Goal: Understand process/instructions: Learn about a topic

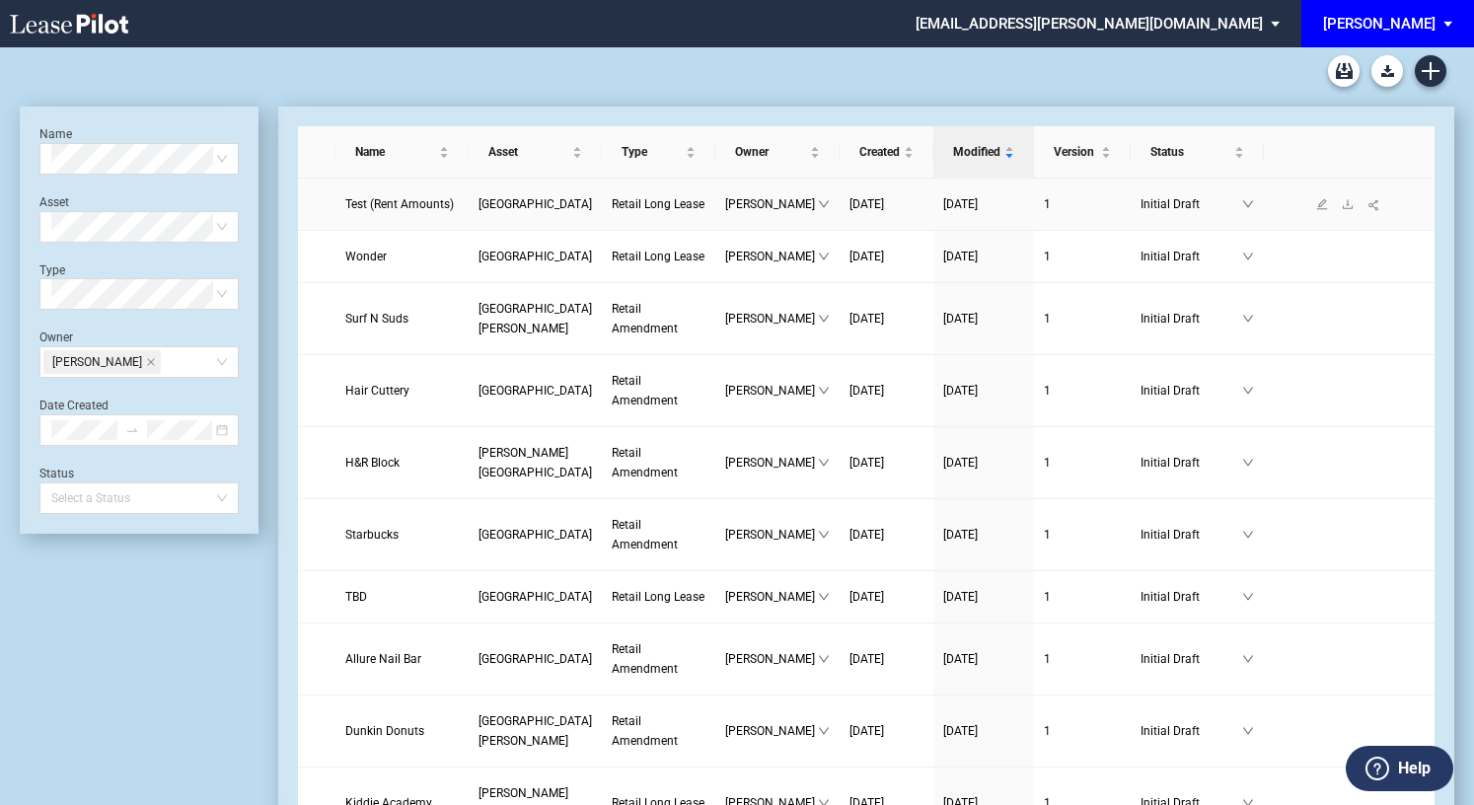
click at [387, 211] on span "Test (Rent Amounts)" at bounding box center [399, 204] width 109 height 14
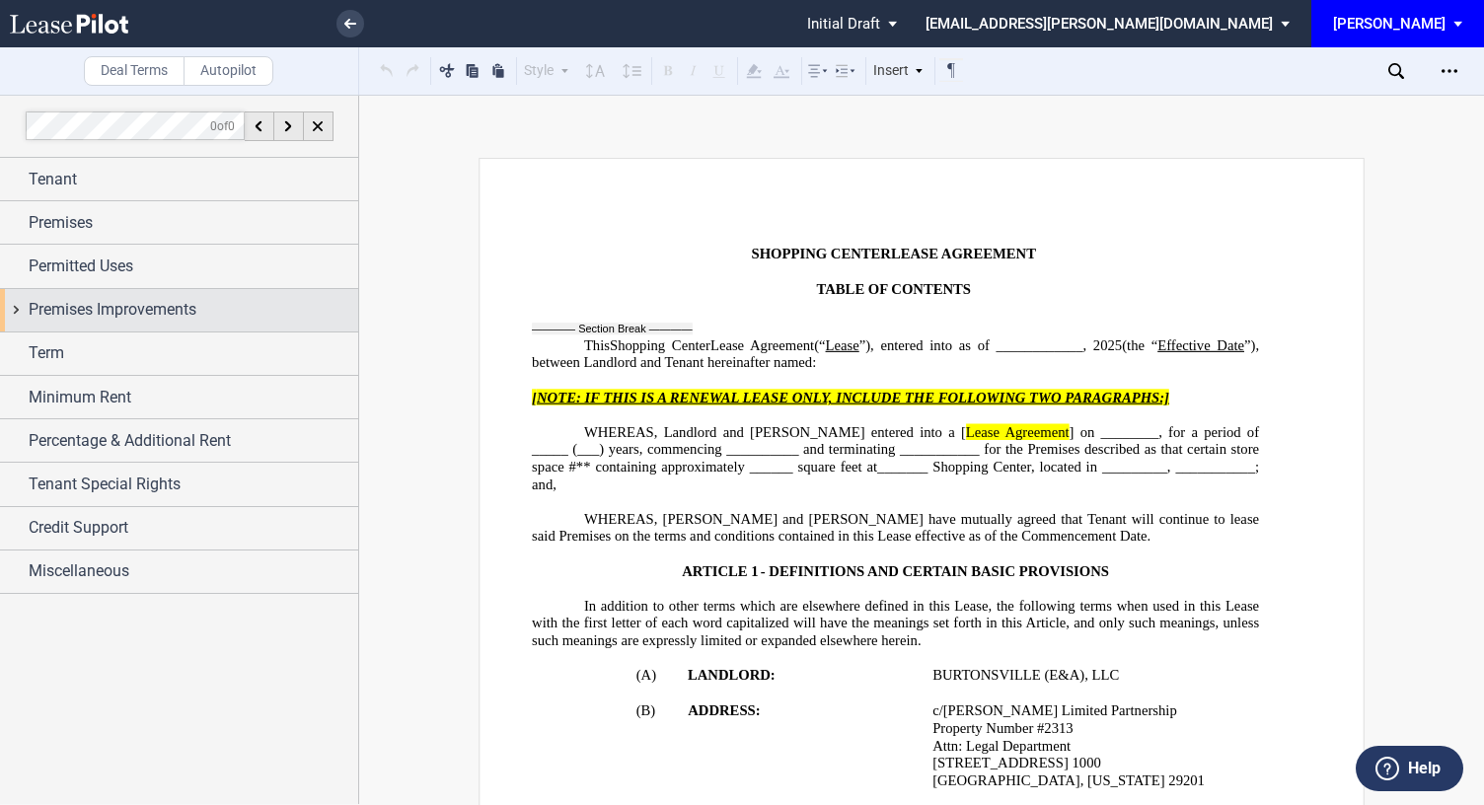
click at [81, 293] on div "Premises Improvements" at bounding box center [179, 310] width 358 height 42
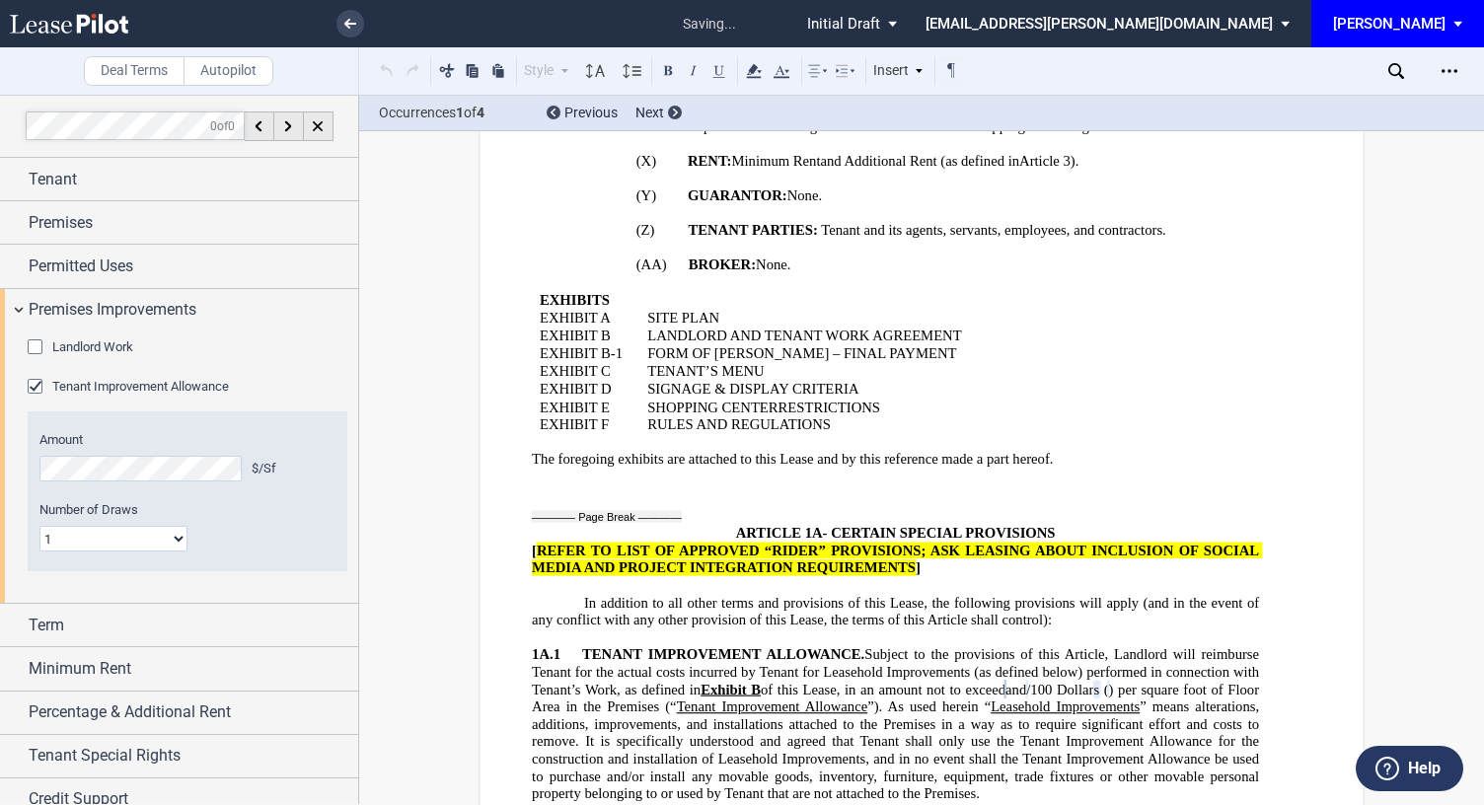
scroll to position [3465, 0]
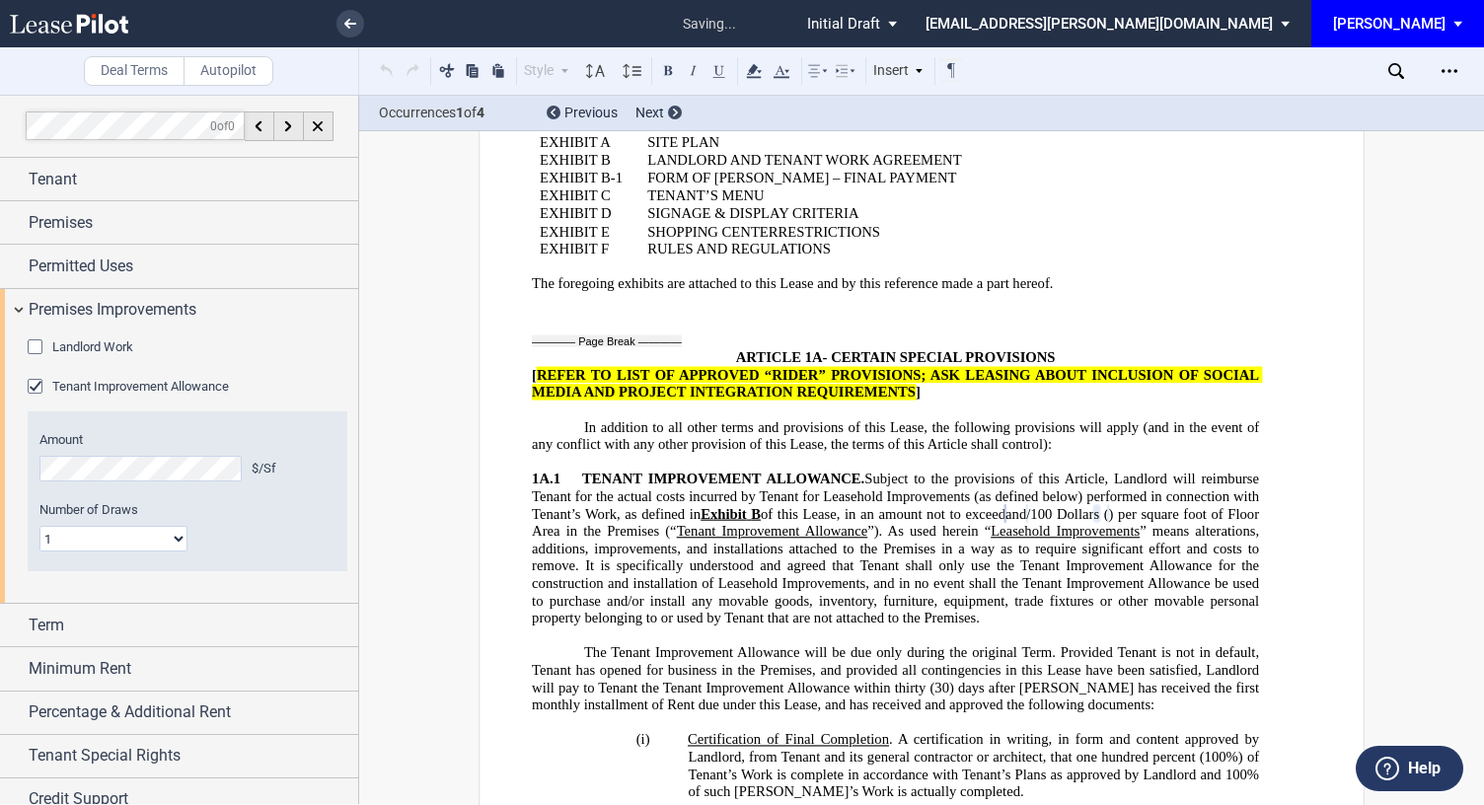
click at [71, 542] on select "1 Multiple" at bounding box center [113, 539] width 148 height 26
select select "multiple"
click at [39, 526] on select "1 Multiple" at bounding box center [113, 539] width 148 height 26
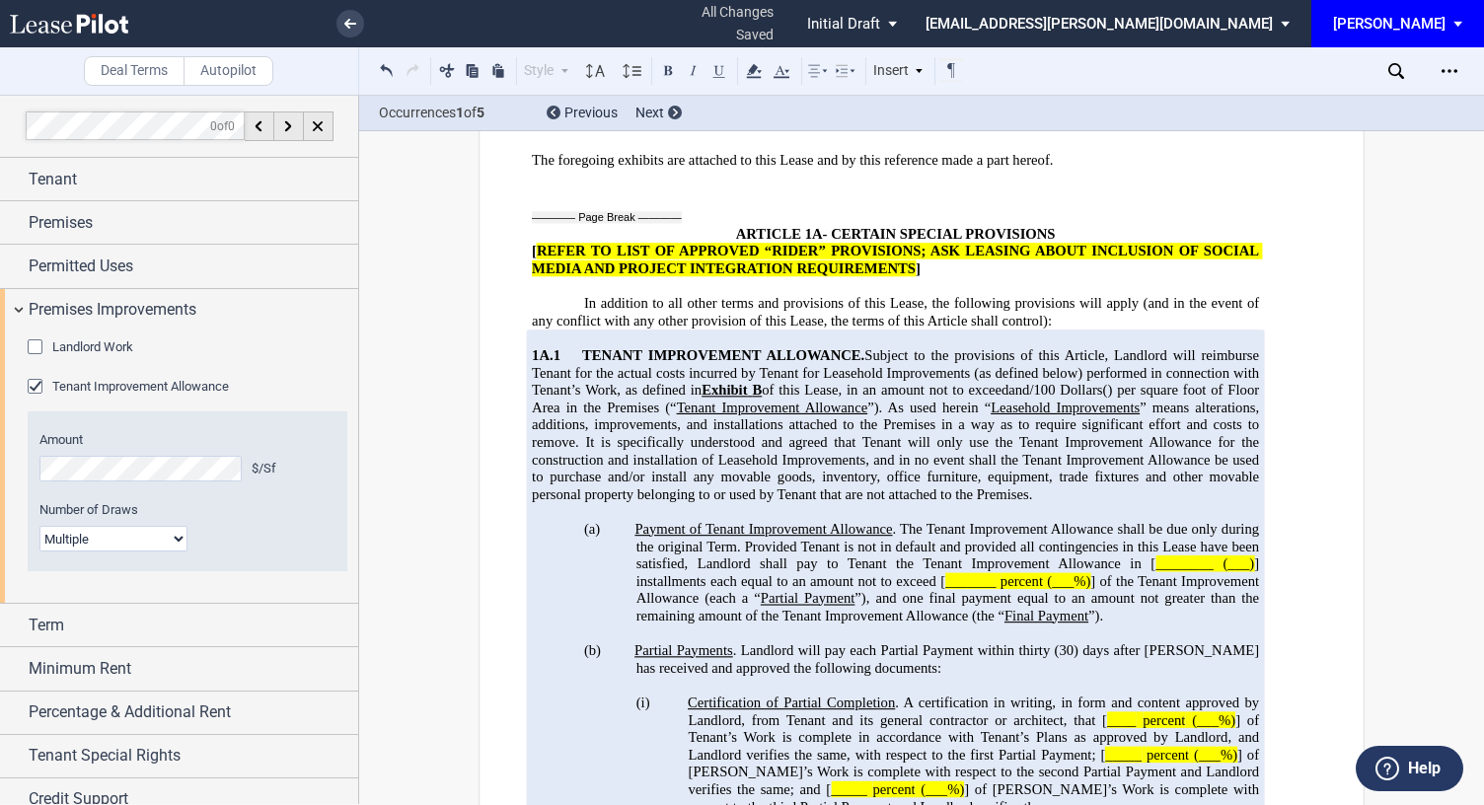
scroll to position [3610, 0]
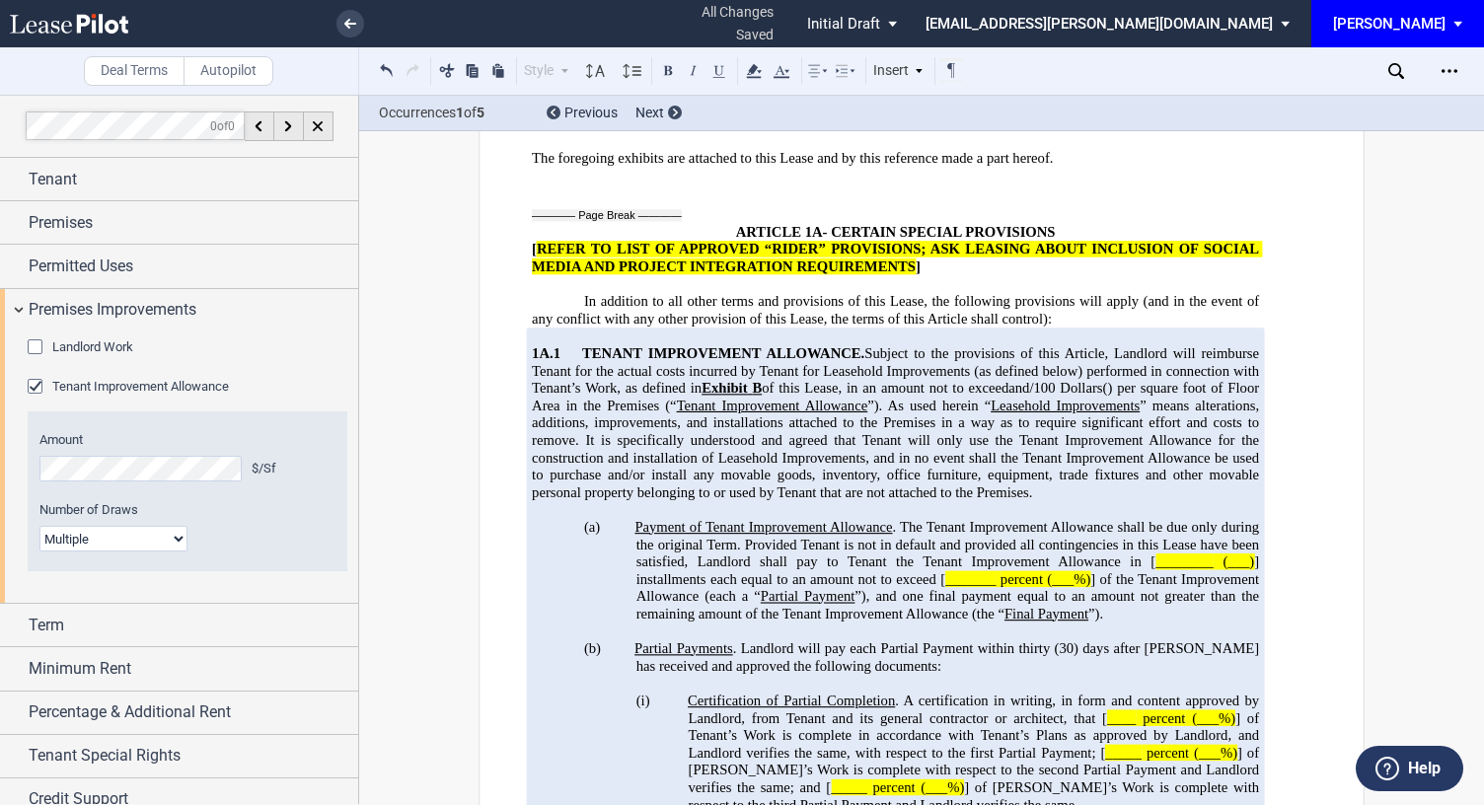
click at [808, 639] on span ". Landlord will pay each Partial Payment within thirty" at bounding box center [892, 647] width 318 height 17
click at [708, 553] on span "] installments each equal to an amount not to exceed [" at bounding box center [949, 570] width 627 height 34
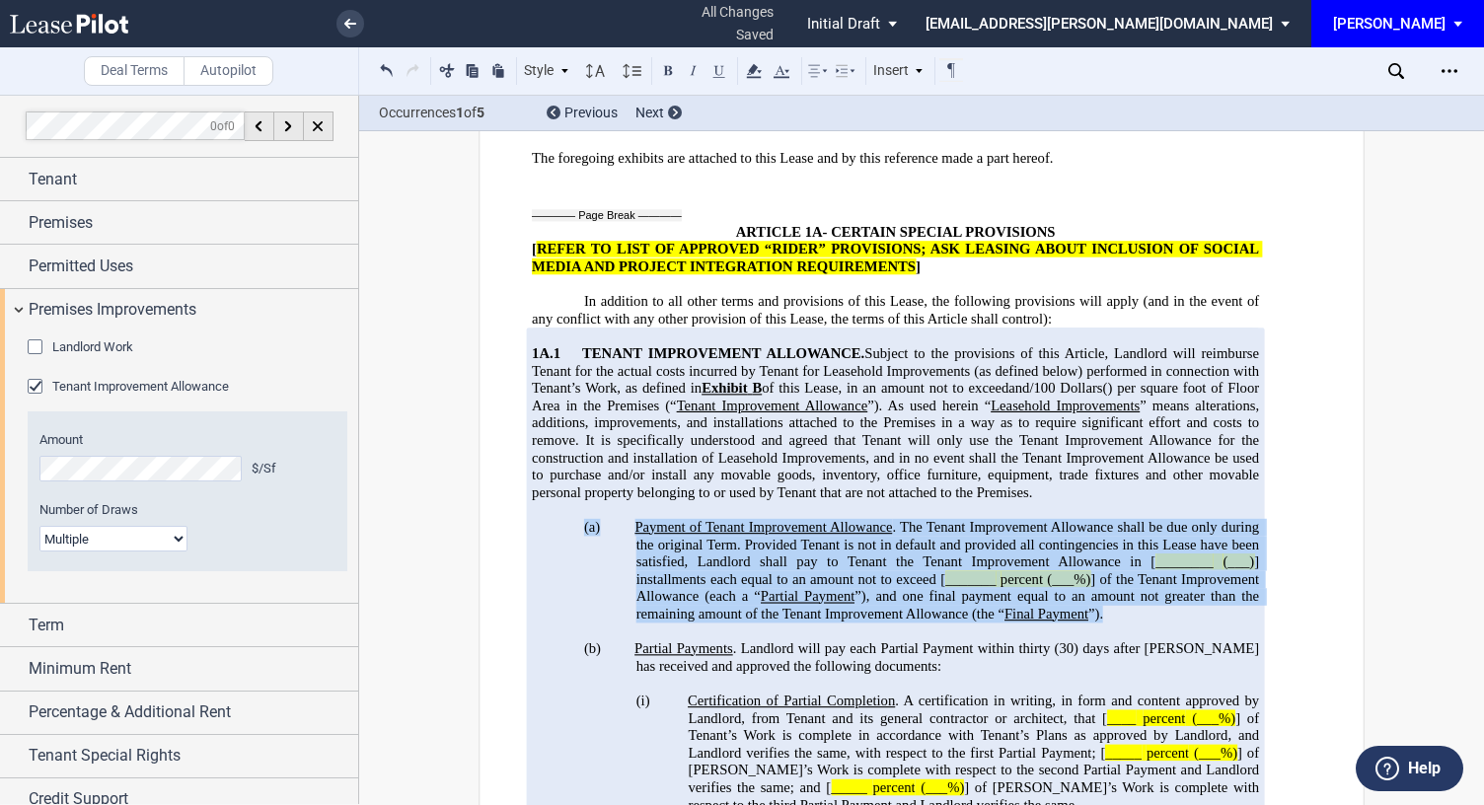
drag, startPoint x: 572, startPoint y: 395, endPoint x: 1100, endPoint y: 473, distance: 533.6
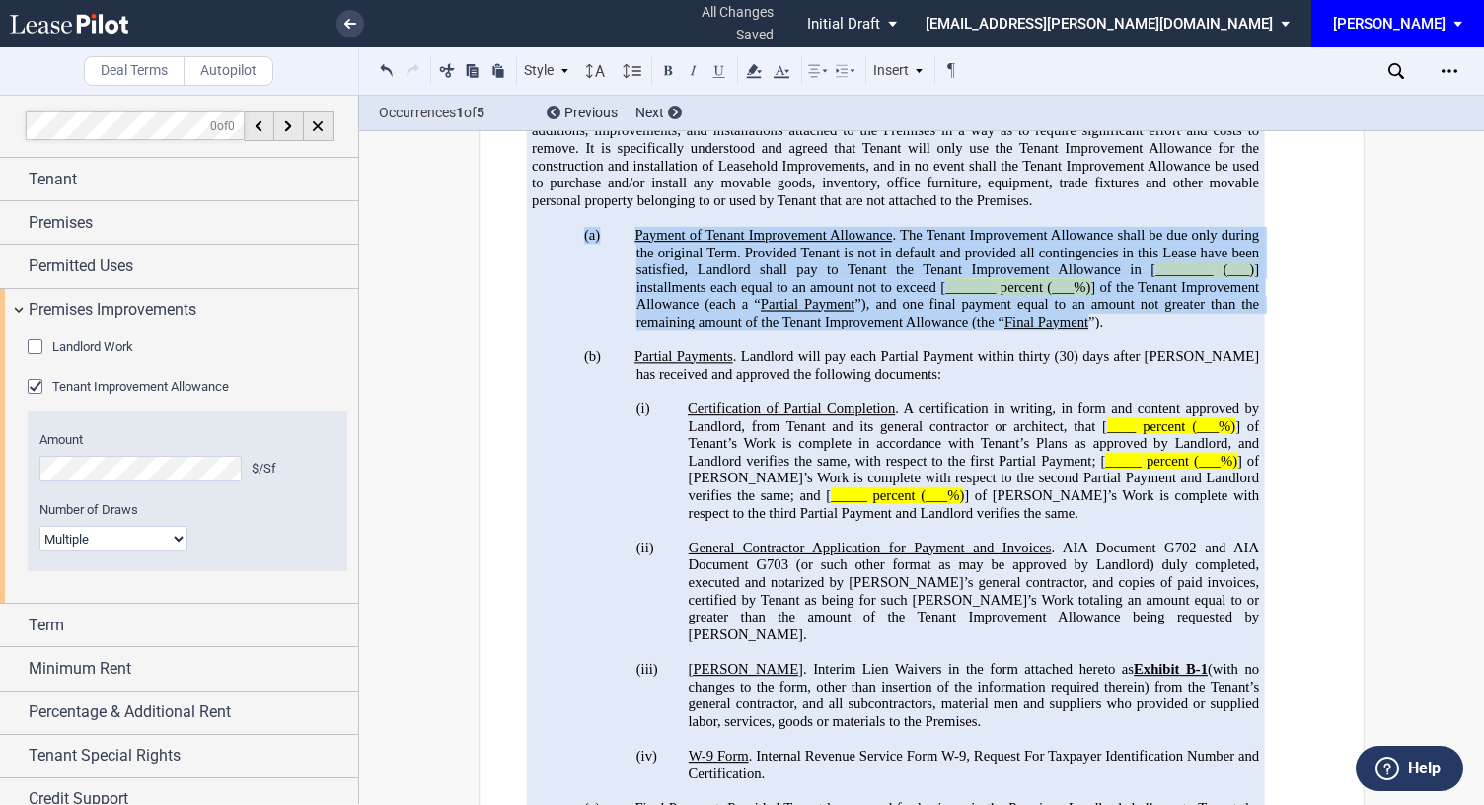
scroll to position [3904, 0]
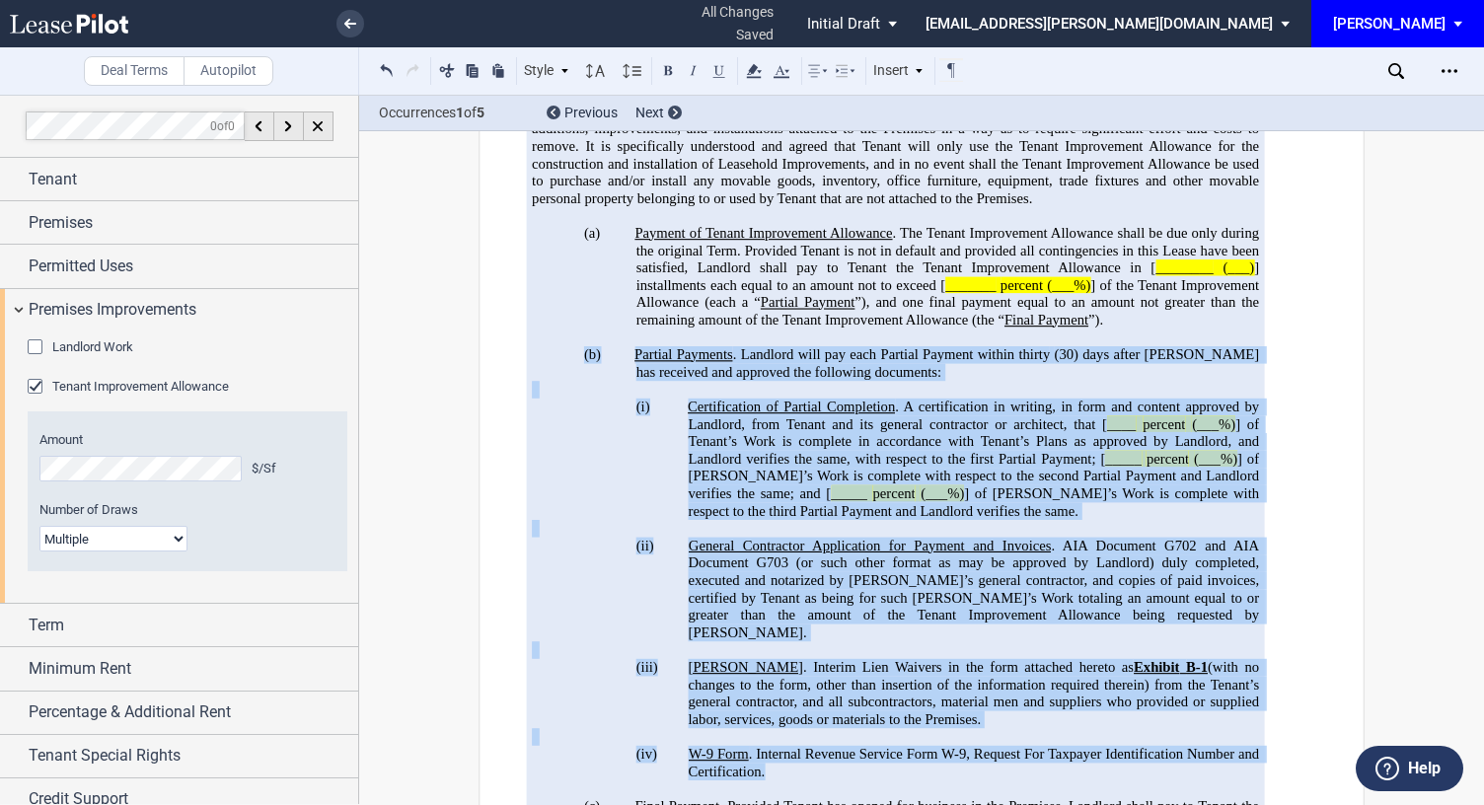
drag, startPoint x: 574, startPoint y: 215, endPoint x: 819, endPoint y: 602, distance: 457.7
click at [819, 602] on div "!!SET_LEVEL_2!! !!ARTICLE_LEVEL_3!! 1A.1 TENANT IMPROVEMENT ALLOWANCE. Subject …" at bounding box center [895, 815] width 727 height 1563
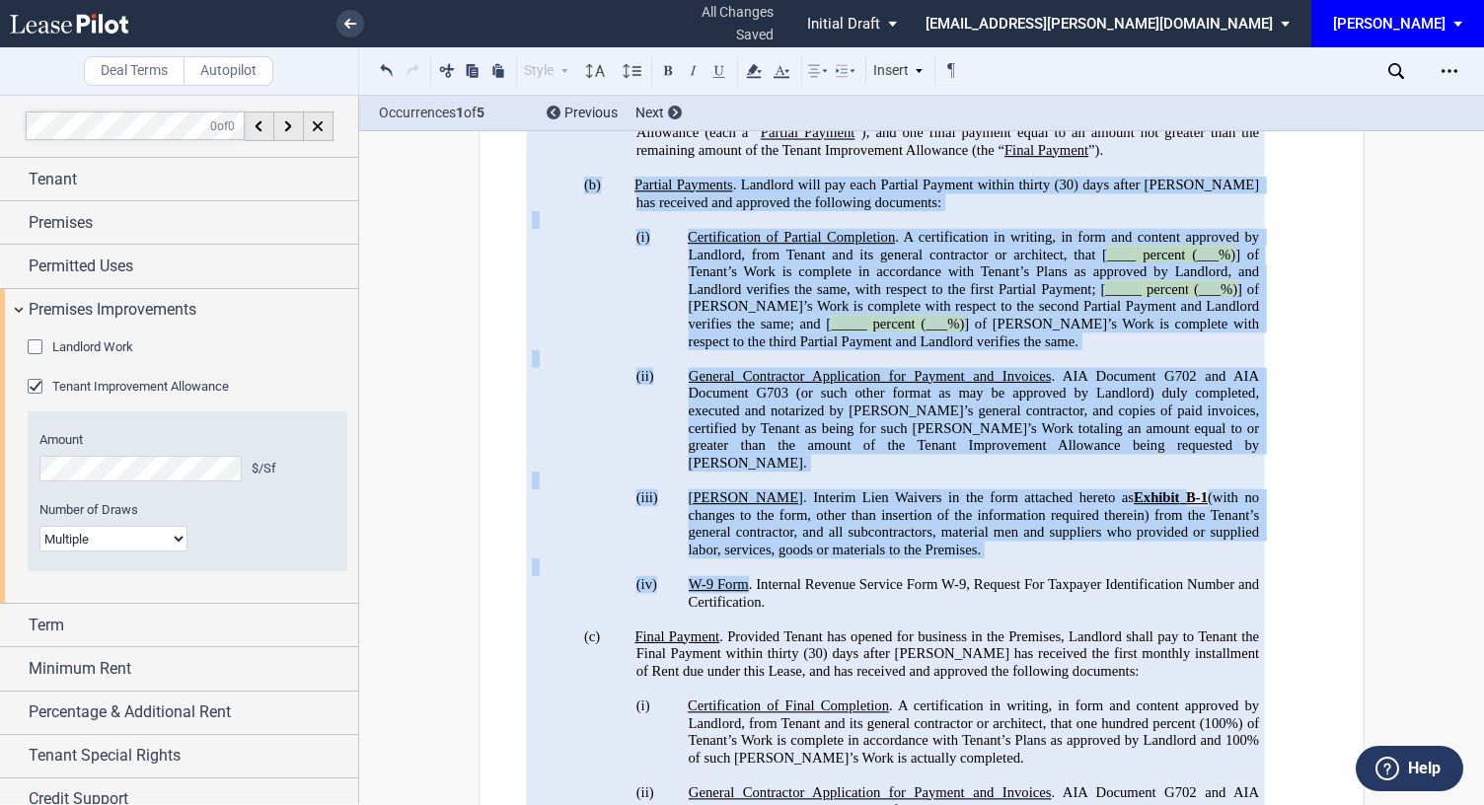
scroll to position [4083, 0]
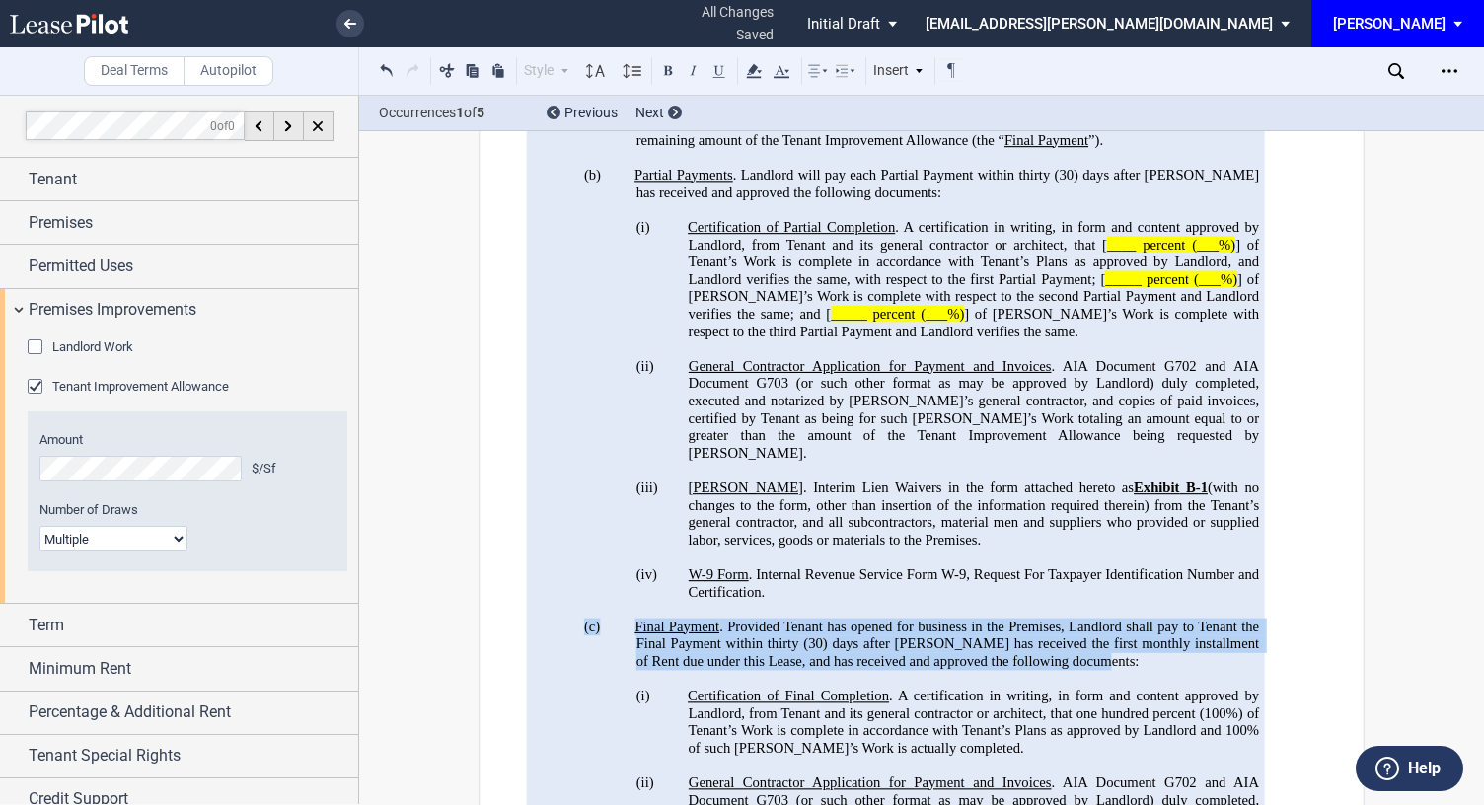
drag, startPoint x: 571, startPoint y: 450, endPoint x: 1111, endPoint y: 490, distance: 541.3
click at [1111, 490] on div "!!SET_LEVEL_2!! !!ARTICLE_LEVEL_3!! 1A.1 TENANT IMPROVEMENT ALLOWANCE. Subject …" at bounding box center [895, 635] width 727 height 1563
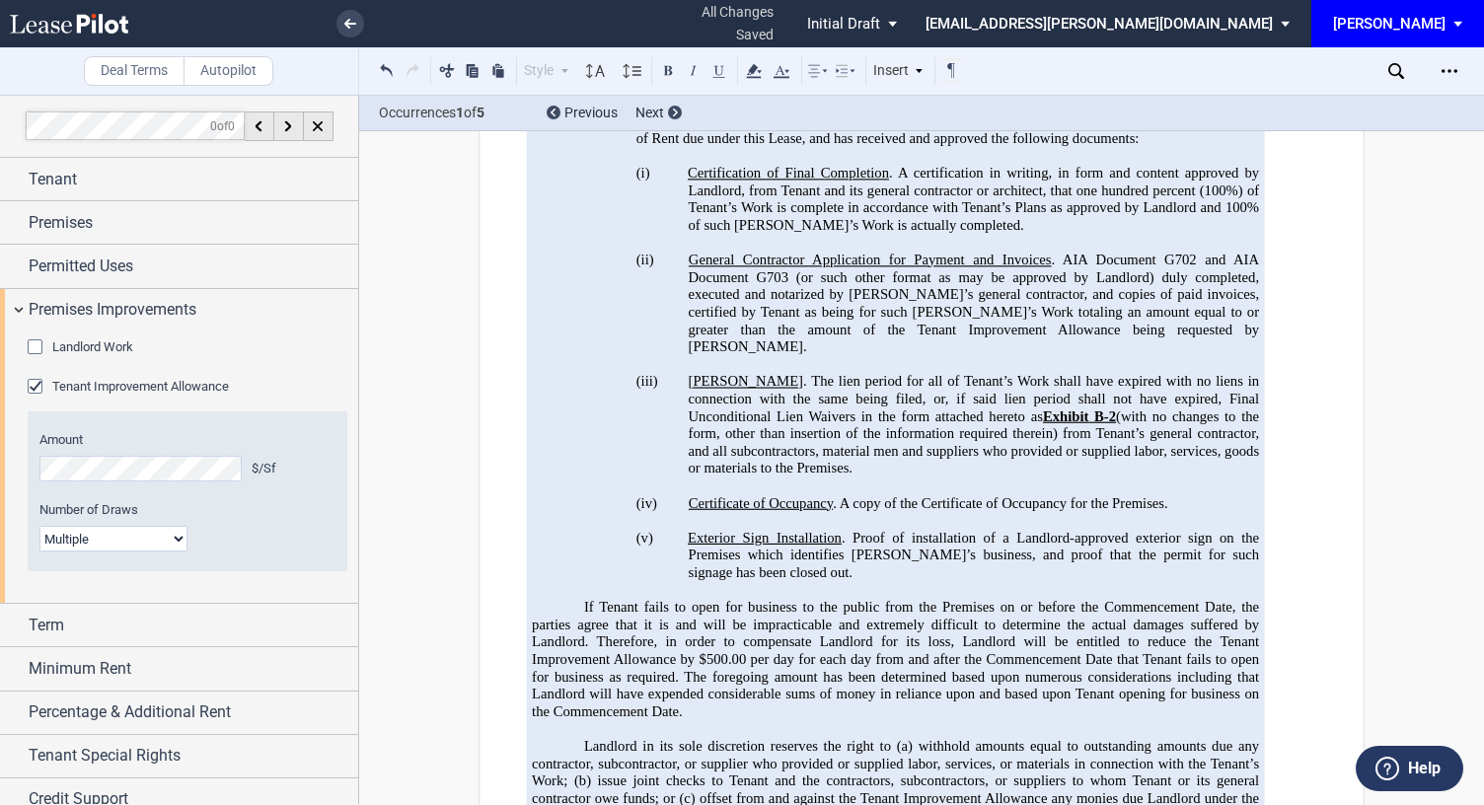
scroll to position [4610, 0]
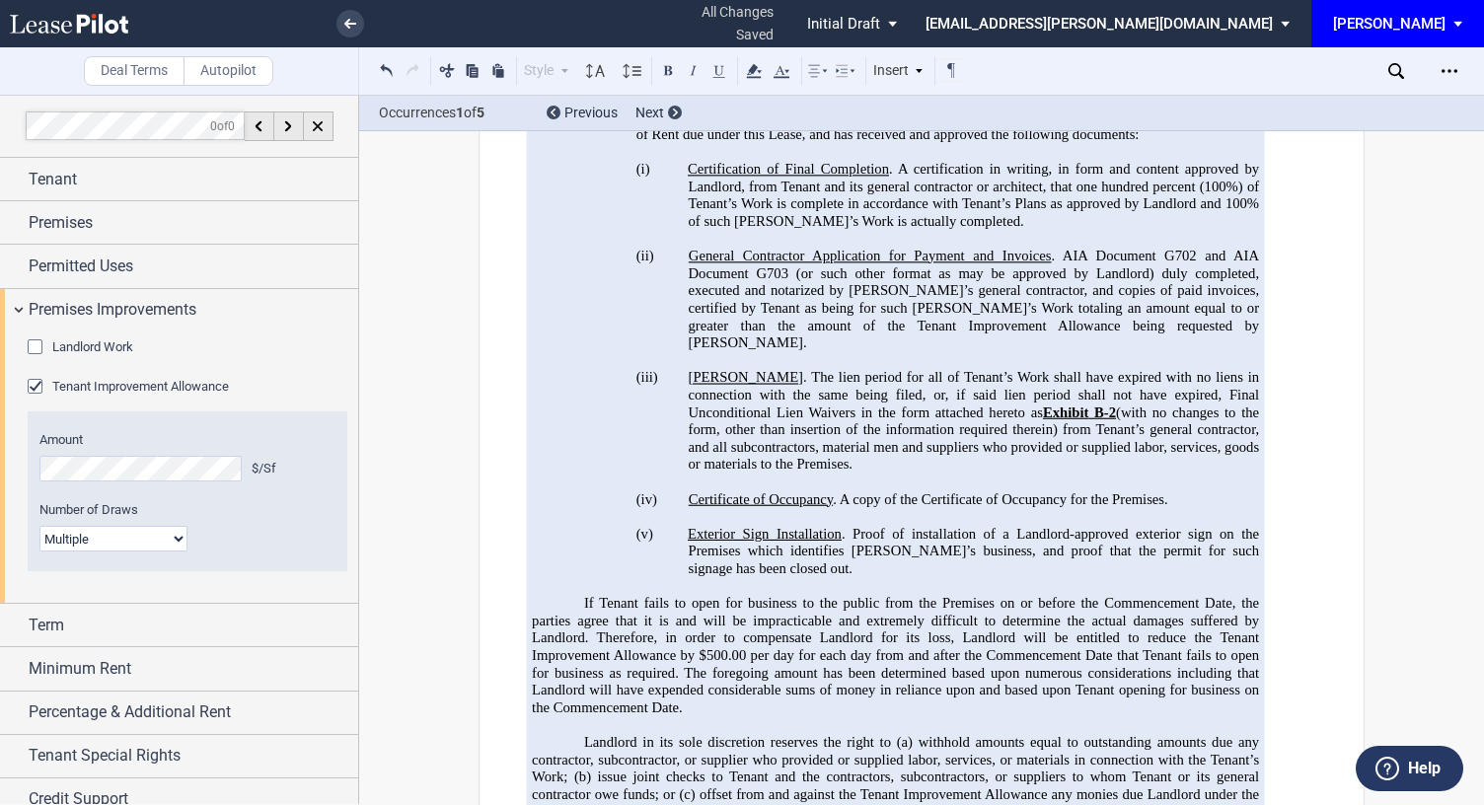
drag, startPoint x: 1060, startPoint y: 437, endPoint x: 1483, endPoint y: 233, distance: 470.0
click at [1060, 646] on span "per day for each day from and after the Commencement Date that Tenant fails to …" at bounding box center [897, 680] width 731 height 68
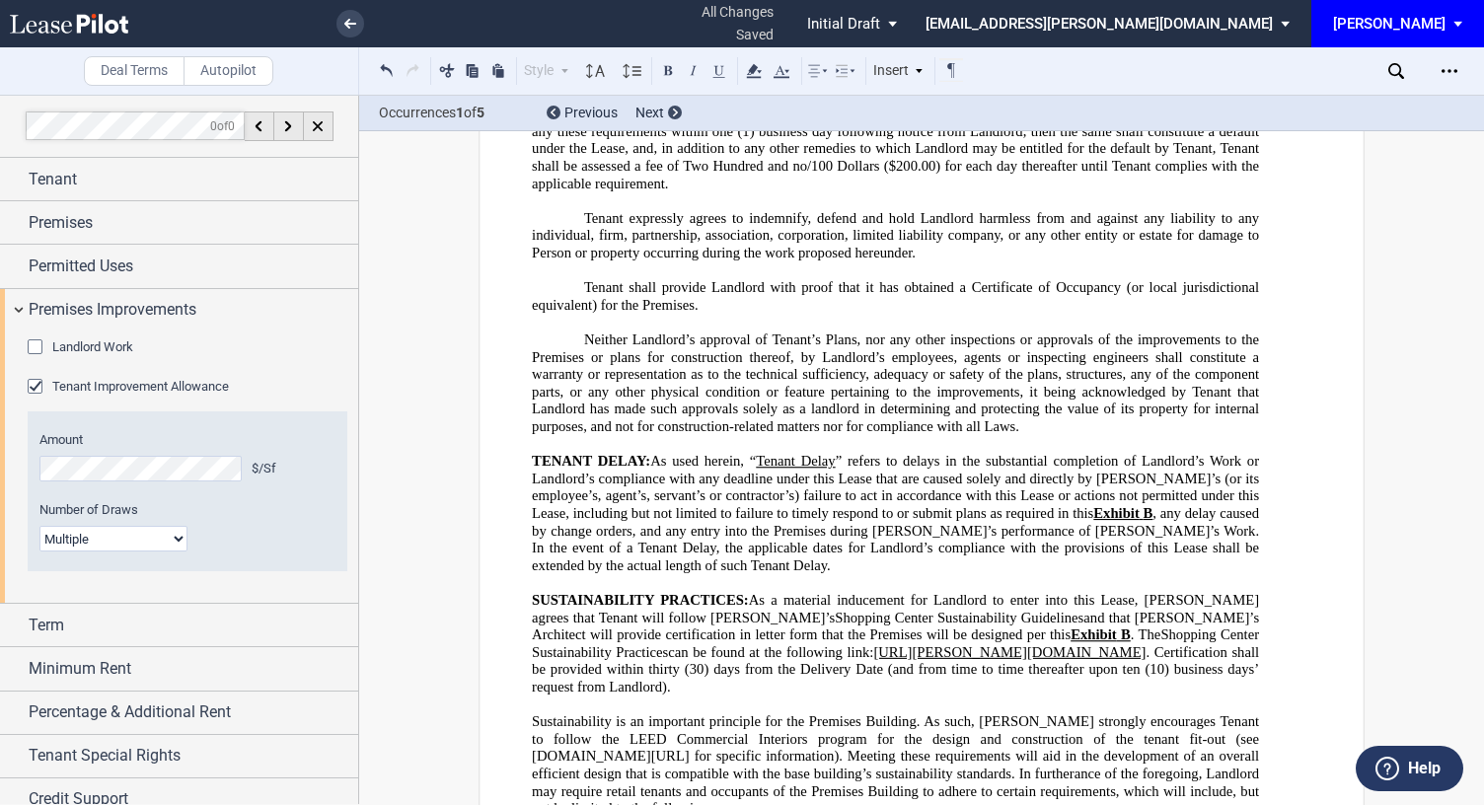
scroll to position [41570, 0]
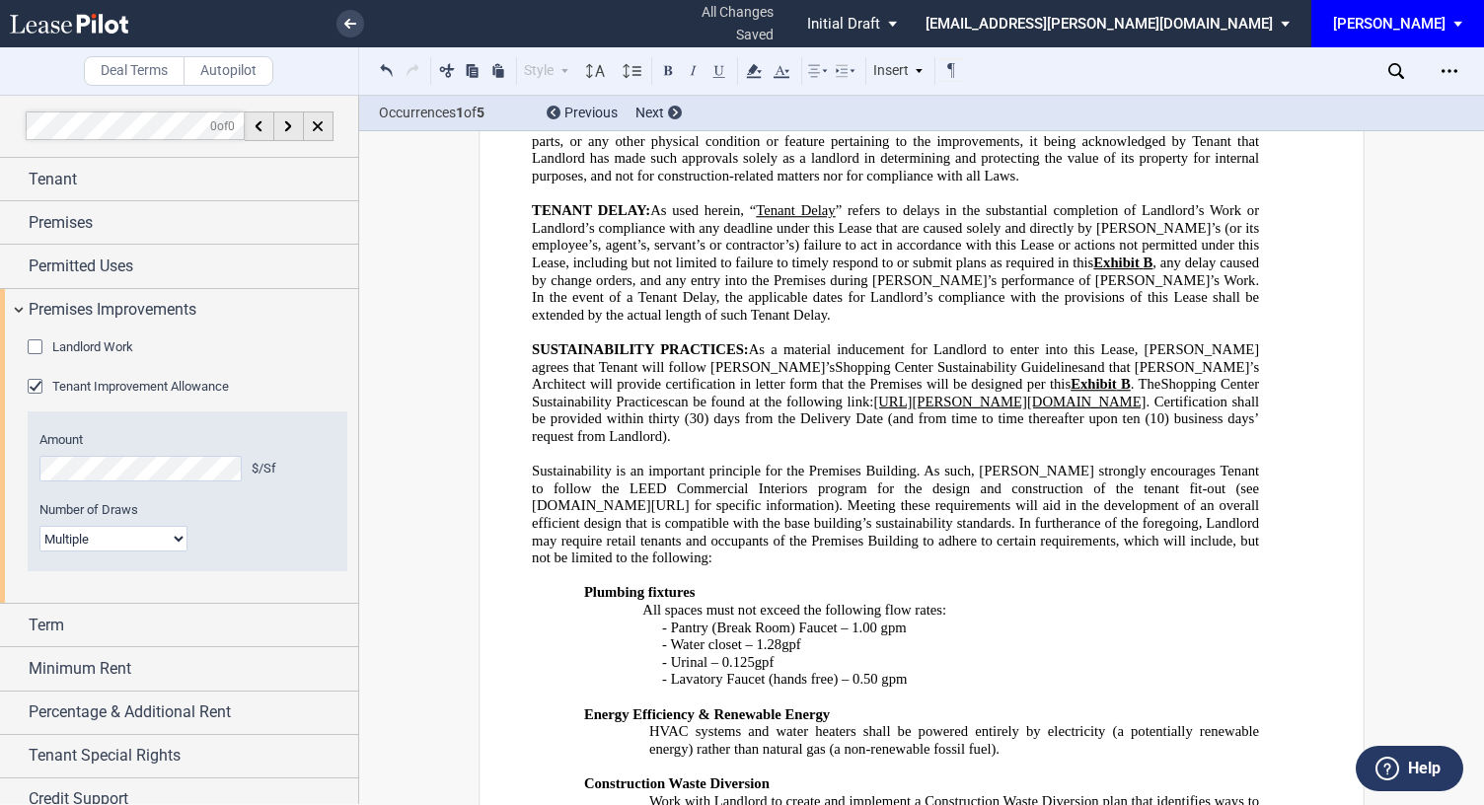
drag, startPoint x: 843, startPoint y: 186, endPoint x: 728, endPoint y: 654, distance: 481.5
